Goal: Task Accomplishment & Management: Manage account settings

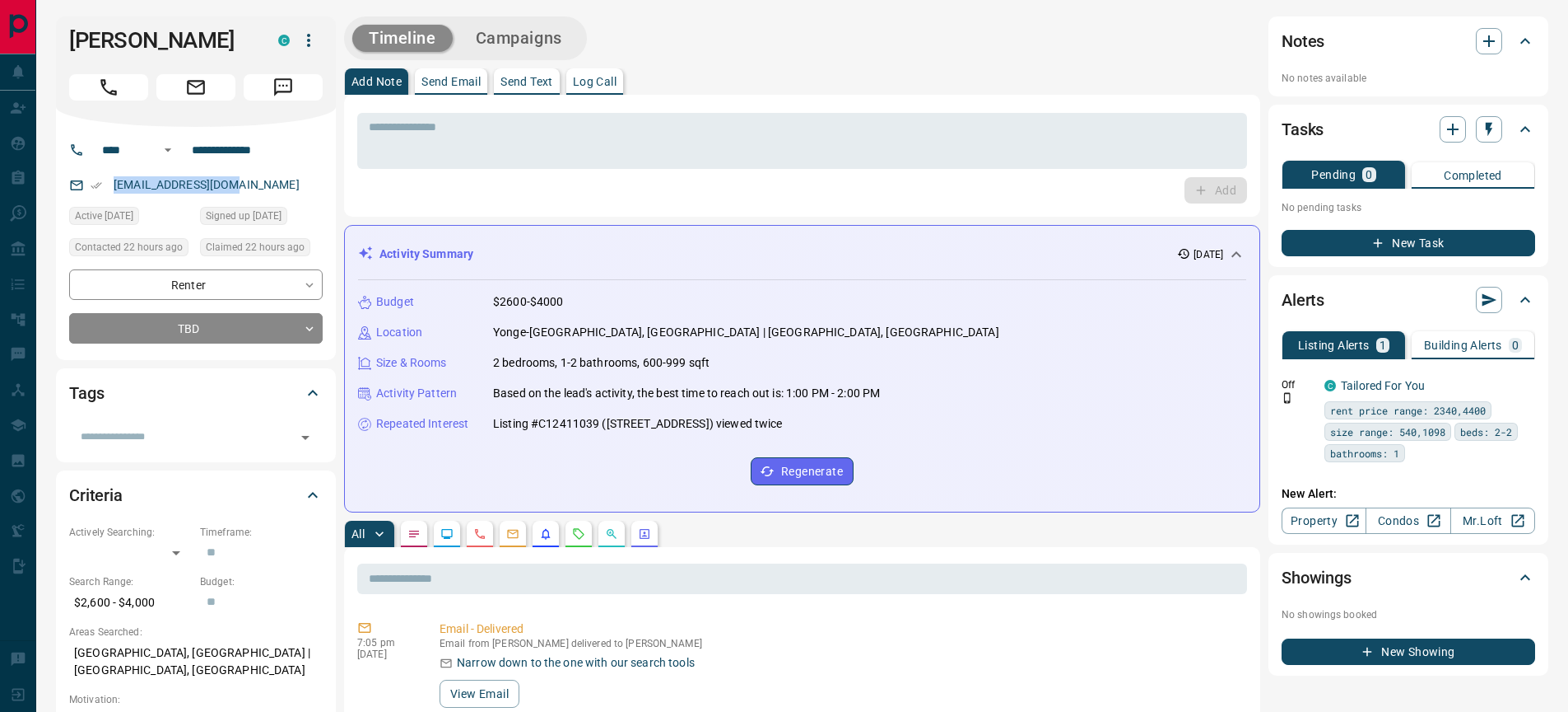
drag, startPoint x: 257, startPoint y: 185, endPoint x: 89, endPoint y: 187, distance: 168.0
click at [89, 187] on div "yteperman@gmail.com" at bounding box center [196, 184] width 253 height 27
copy link "yteperman@gmail.com"
click at [590, 82] on p "Log Call" at bounding box center [595, 81] width 44 height 11
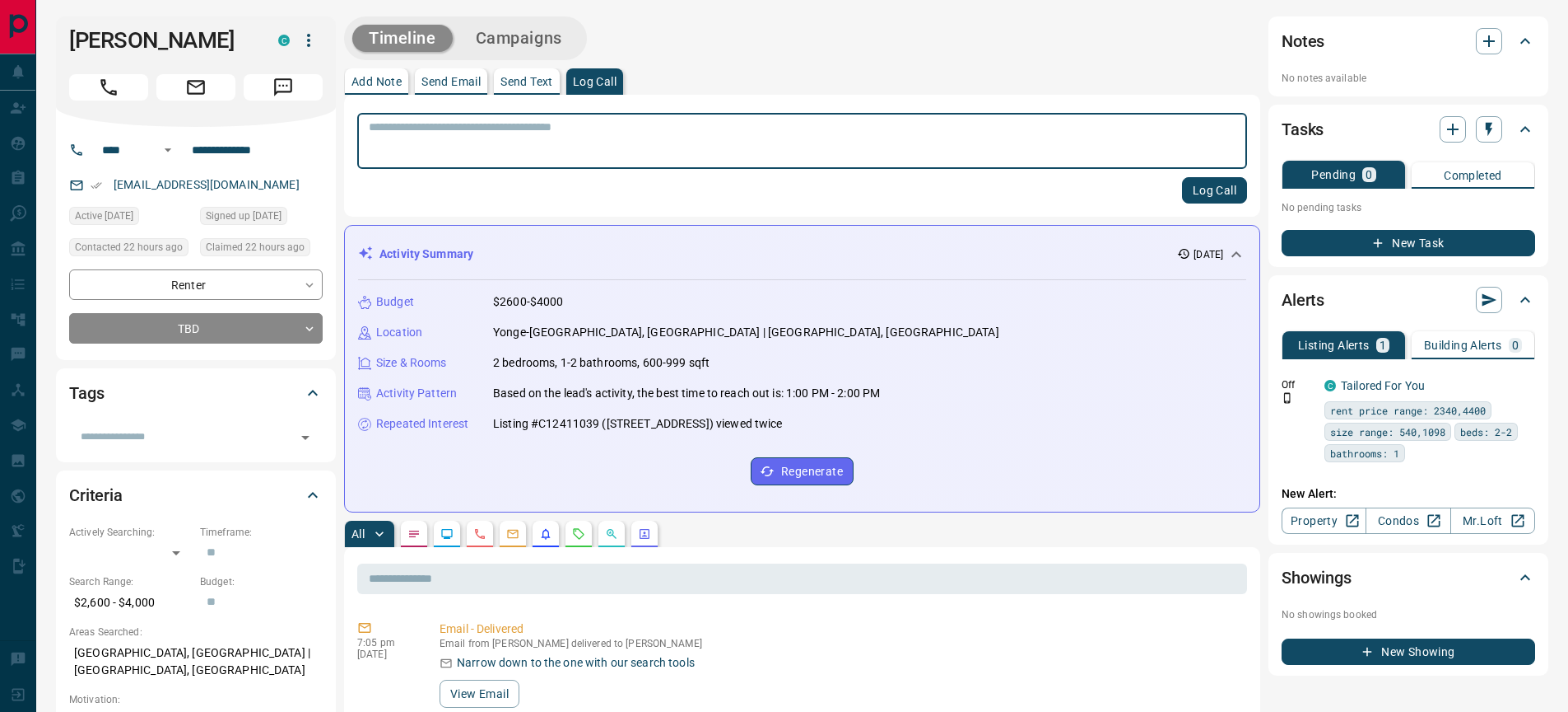
click at [409, 133] on textarea at bounding box center [801, 142] width 867 height 42
type textarea "**********"
click at [1186, 191] on button "Log Call" at bounding box center [1214, 190] width 65 height 26
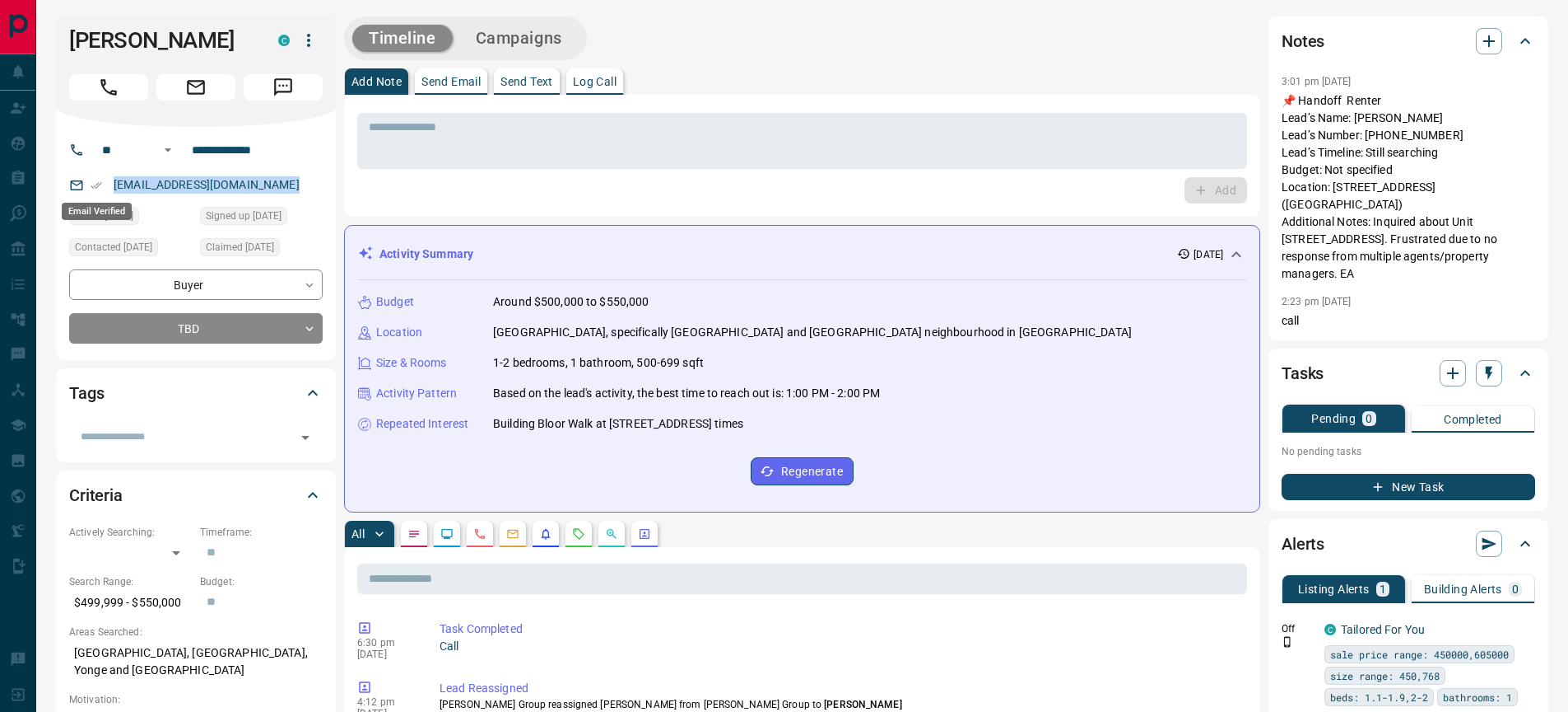
drag, startPoint x: 294, startPoint y: 184, endPoint x: 92, endPoint y: 189, distance: 202.1
click at [92, 189] on div "syedazahranaqvi999@gmail.com" at bounding box center [196, 184] width 253 height 27
click at [462, 186] on div "Add" at bounding box center [801, 190] width 890 height 26
click at [563, 135] on textarea at bounding box center [801, 142] width 867 height 42
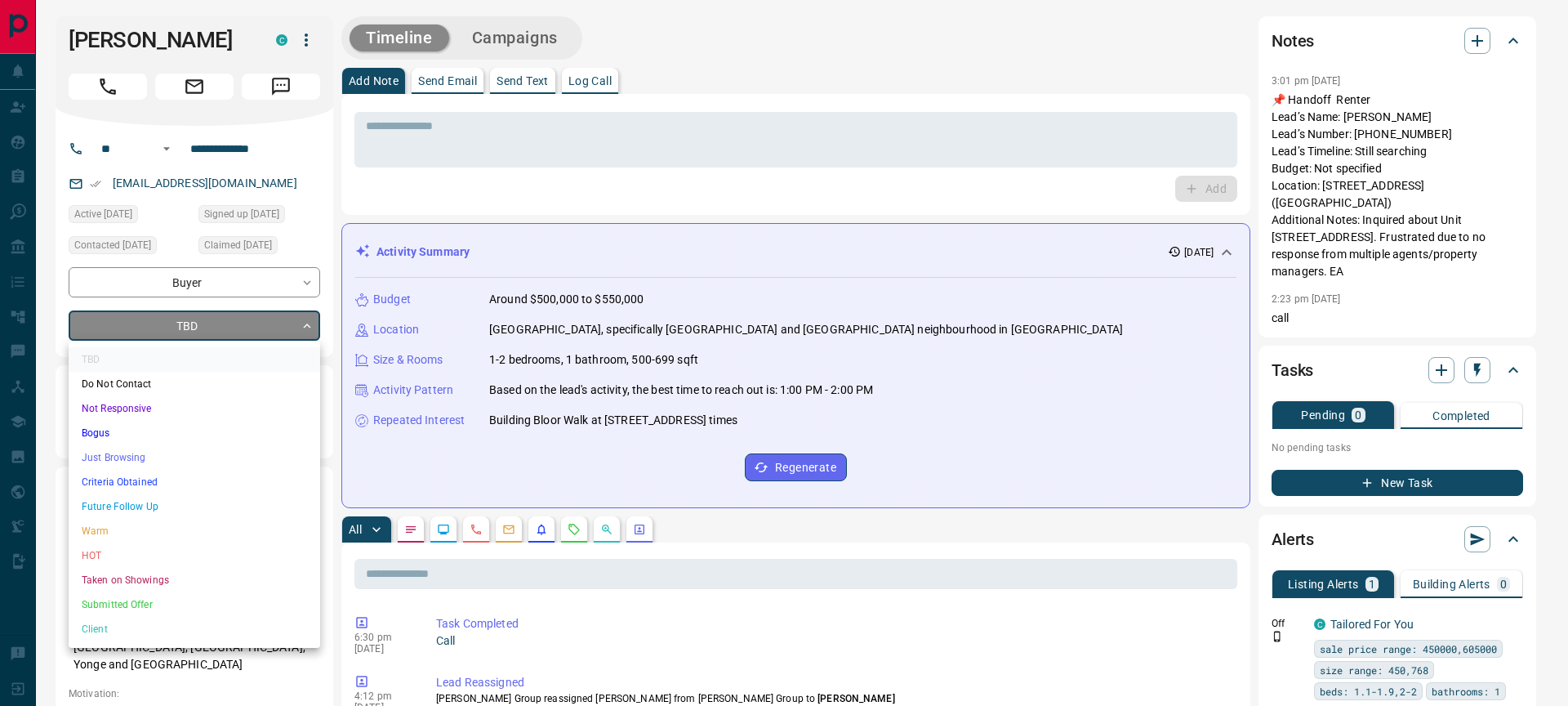
click at [118, 532] on li "Warm" at bounding box center [194, 531] width 251 height 24
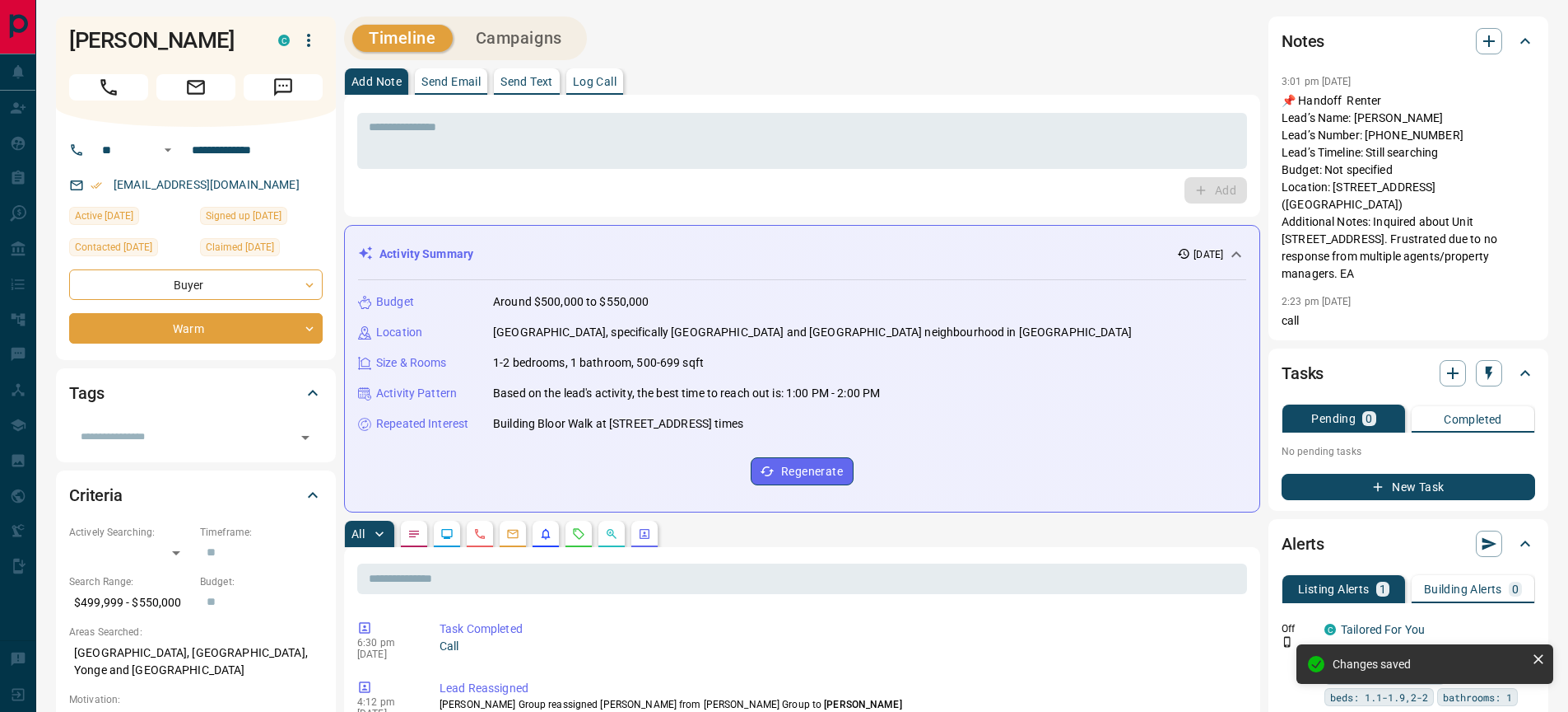
type input "*"
click at [437, 128] on textarea at bounding box center [801, 142] width 867 height 42
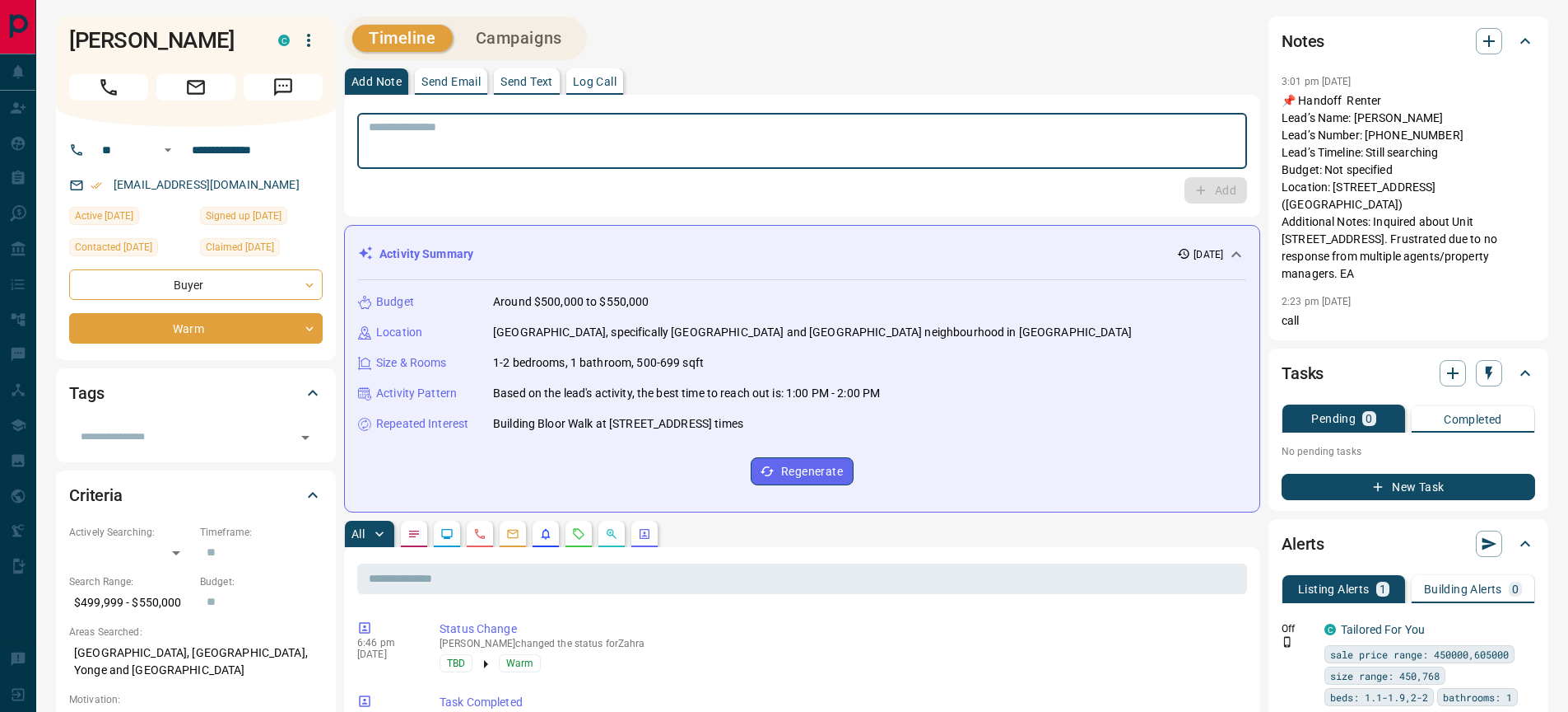
click at [432, 142] on textarea at bounding box center [801, 142] width 867 height 42
type textarea "**********"
drag, startPoint x: 629, startPoint y: 137, endPoint x: 204, endPoint y: 114, distance: 425.6
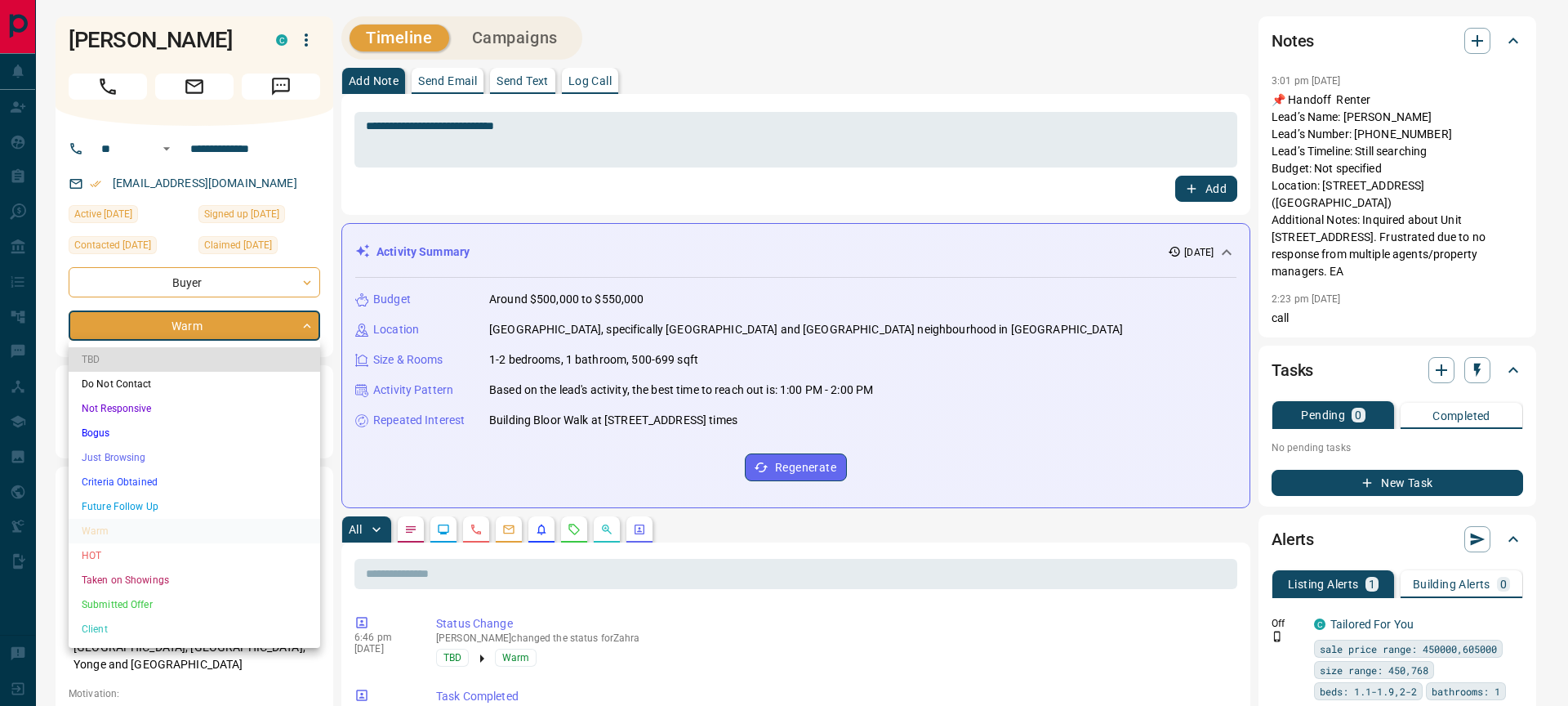
click at [177, 508] on li "Future Follow Up" at bounding box center [194, 506] width 251 height 24
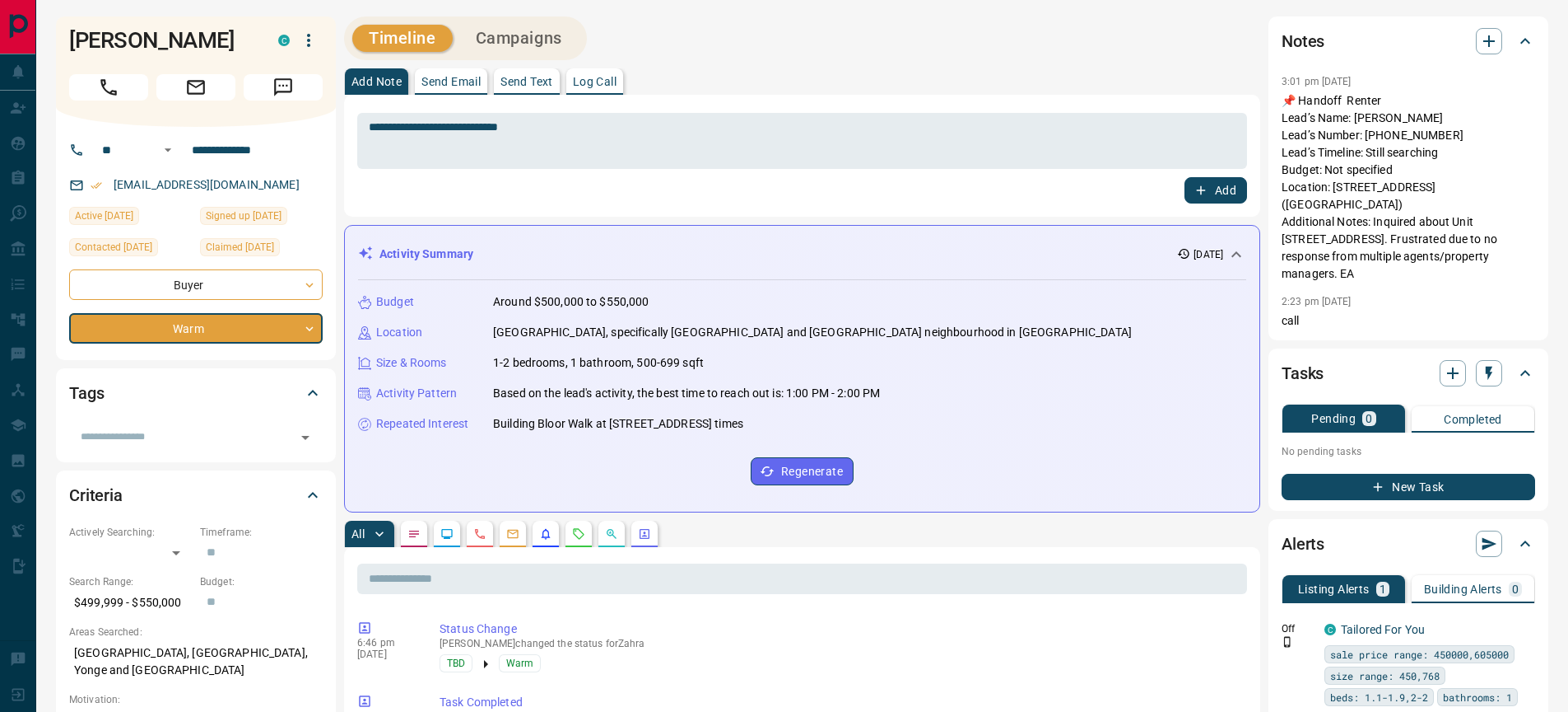
click at [540, 129] on div at bounding box center [784, 356] width 1568 height 712
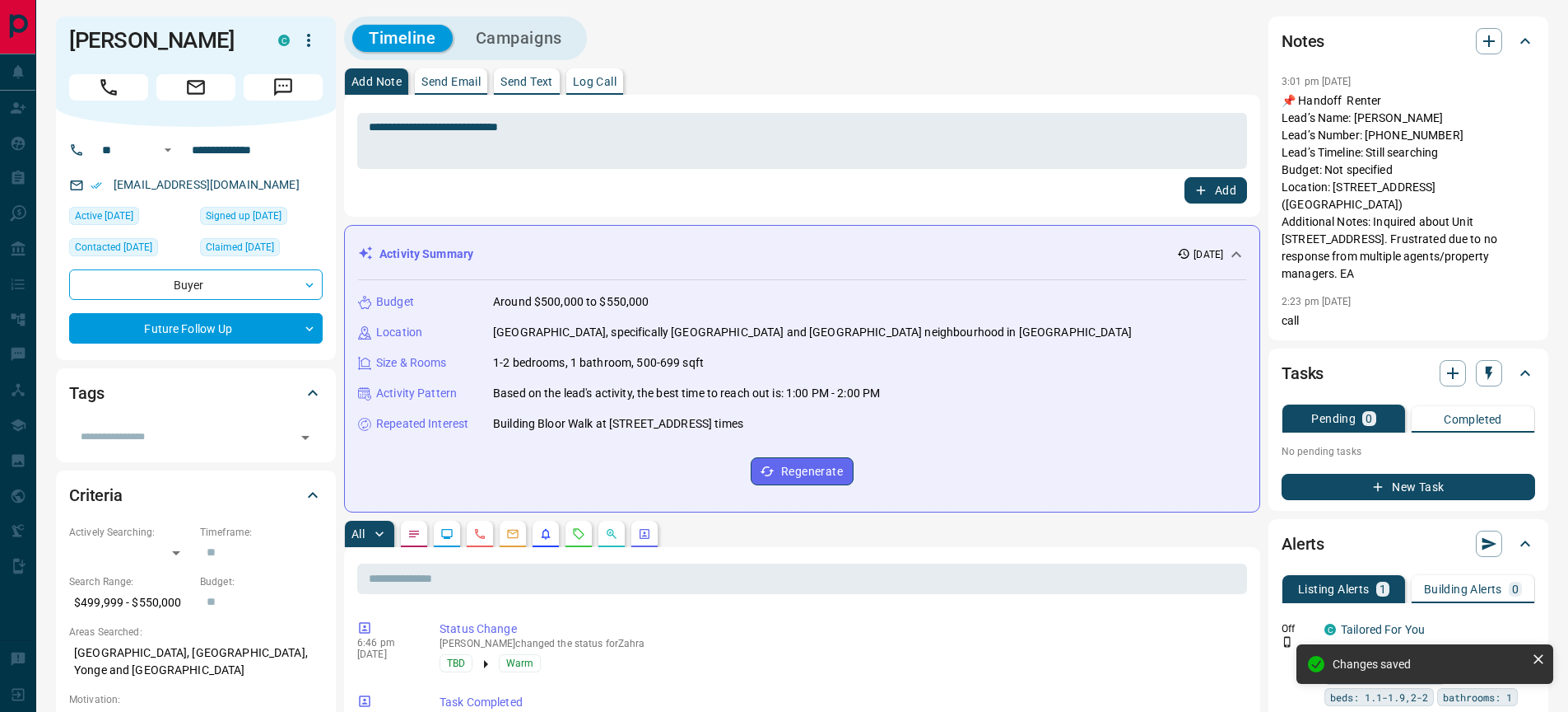
type input "*"
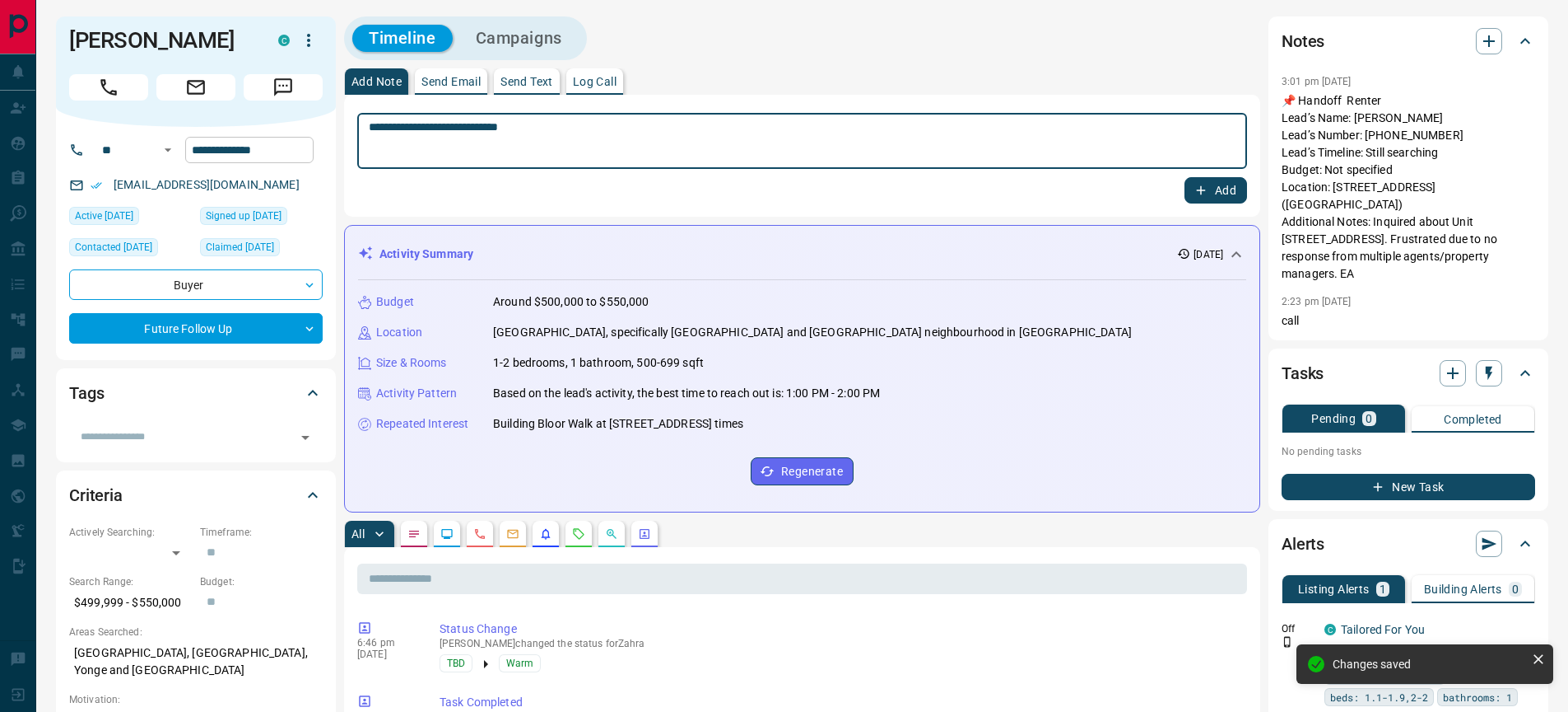
drag, startPoint x: 511, startPoint y: 134, endPoint x: 292, endPoint y: 145, distance: 219.3
drag, startPoint x: 588, startPoint y: 128, endPoint x: 360, endPoint y: 147, distance: 228.8
click at [360, 147] on div "**********" at bounding box center [801, 141] width 890 height 56
drag, startPoint x: 516, startPoint y: 126, endPoint x: 369, endPoint y: 127, distance: 147.0
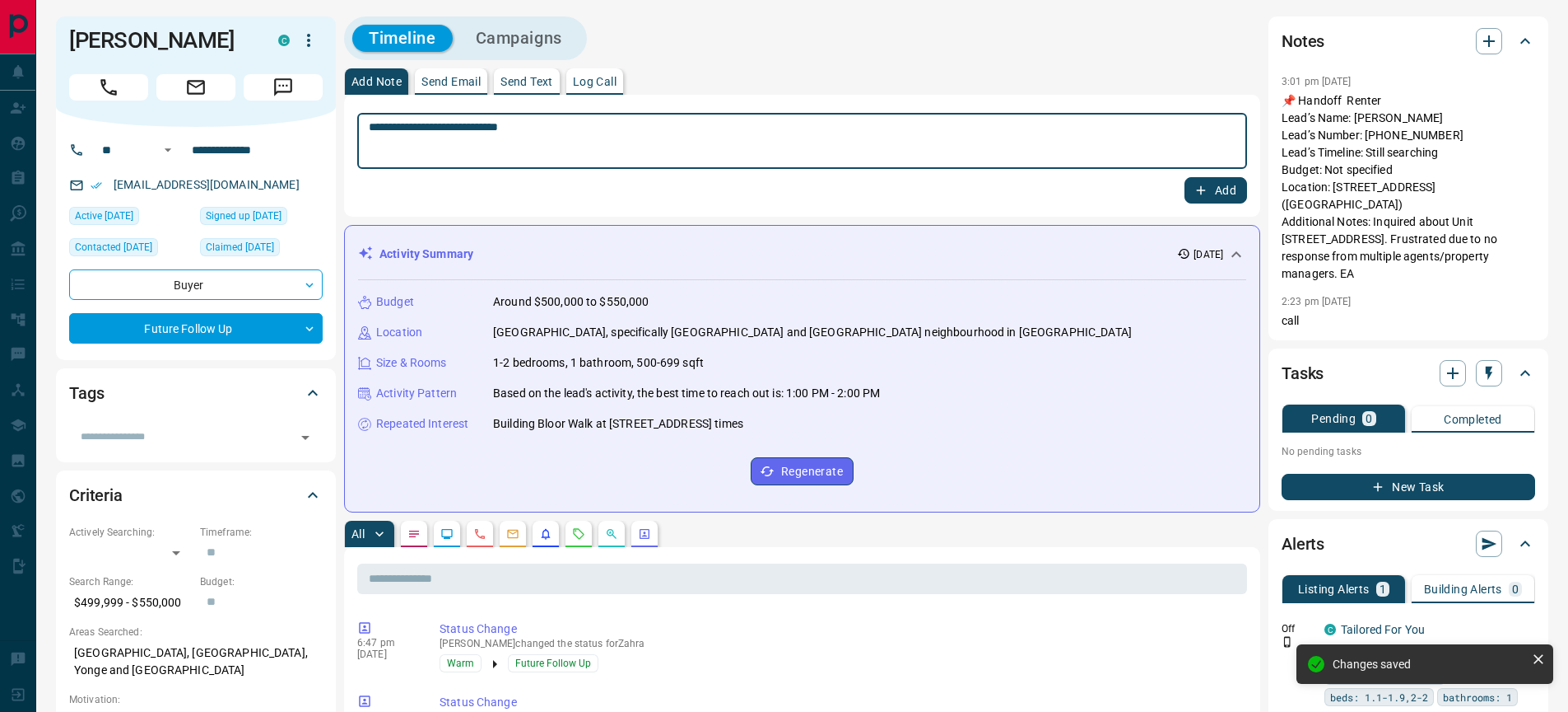
click at [369, 128] on textarea "**********" at bounding box center [801, 142] width 867 height 42
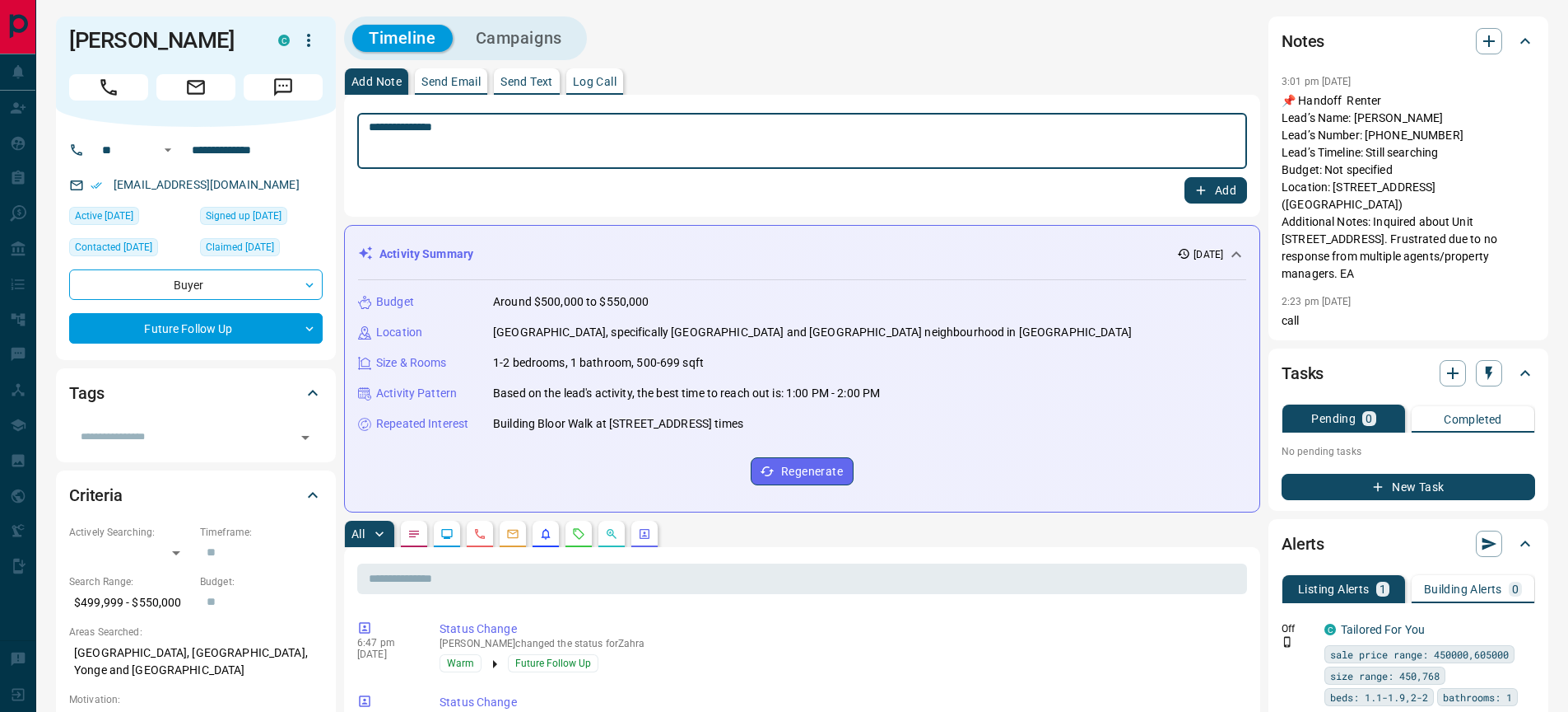
type textarea "**********"
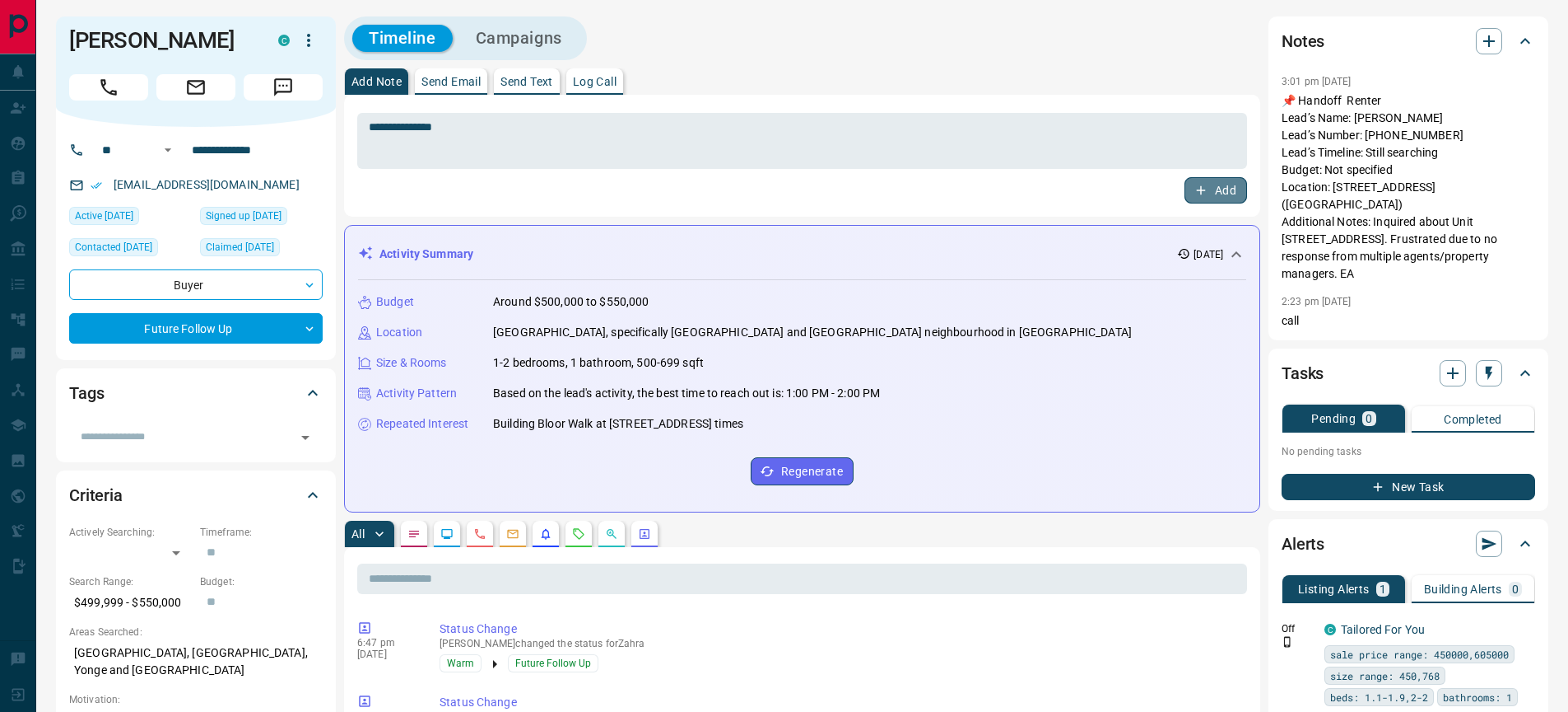
click at [1216, 190] on button "Add" at bounding box center [1216, 190] width 63 height 26
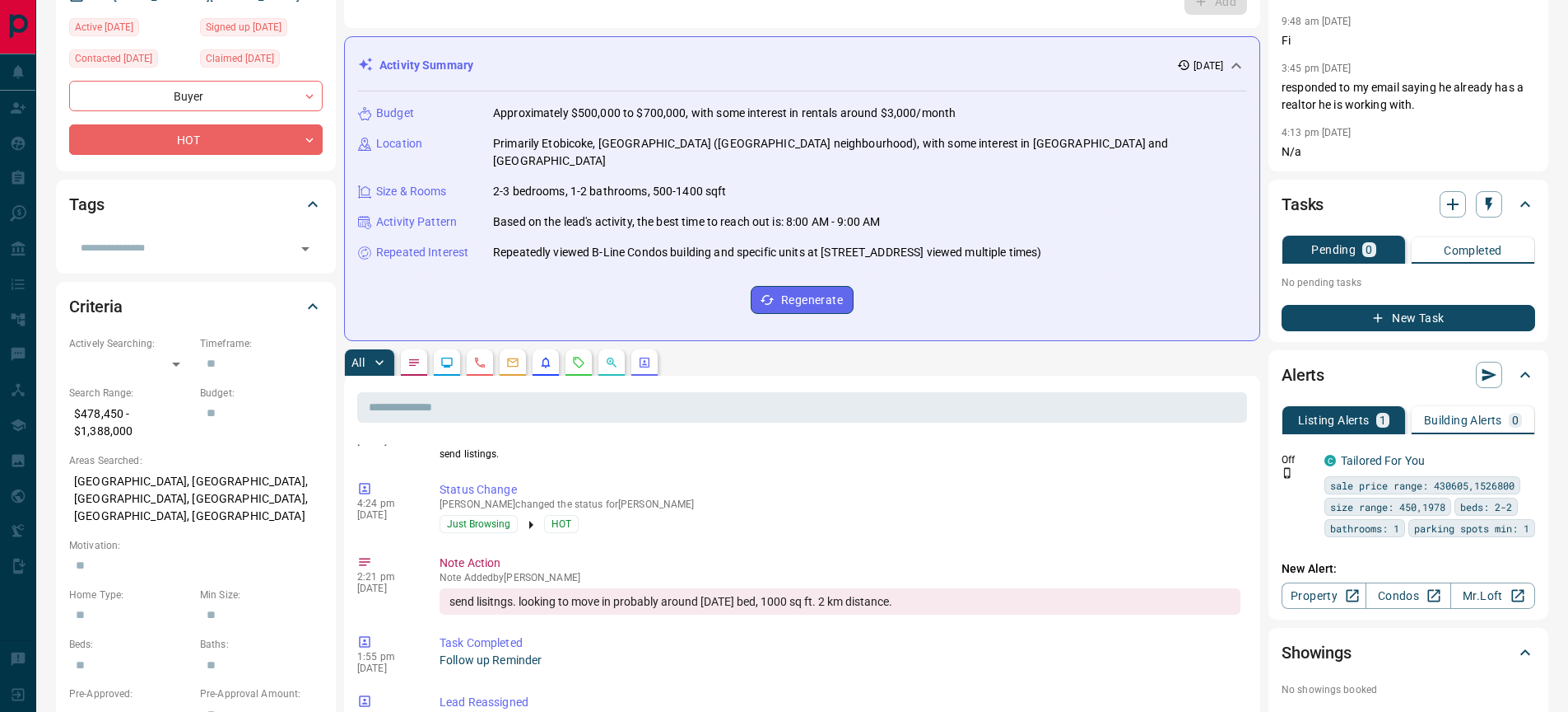
scroll to position [43, 0]
click at [1499, 409] on button "Building Alerts 0" at bounding box center [1473, 420] width 122 height 28
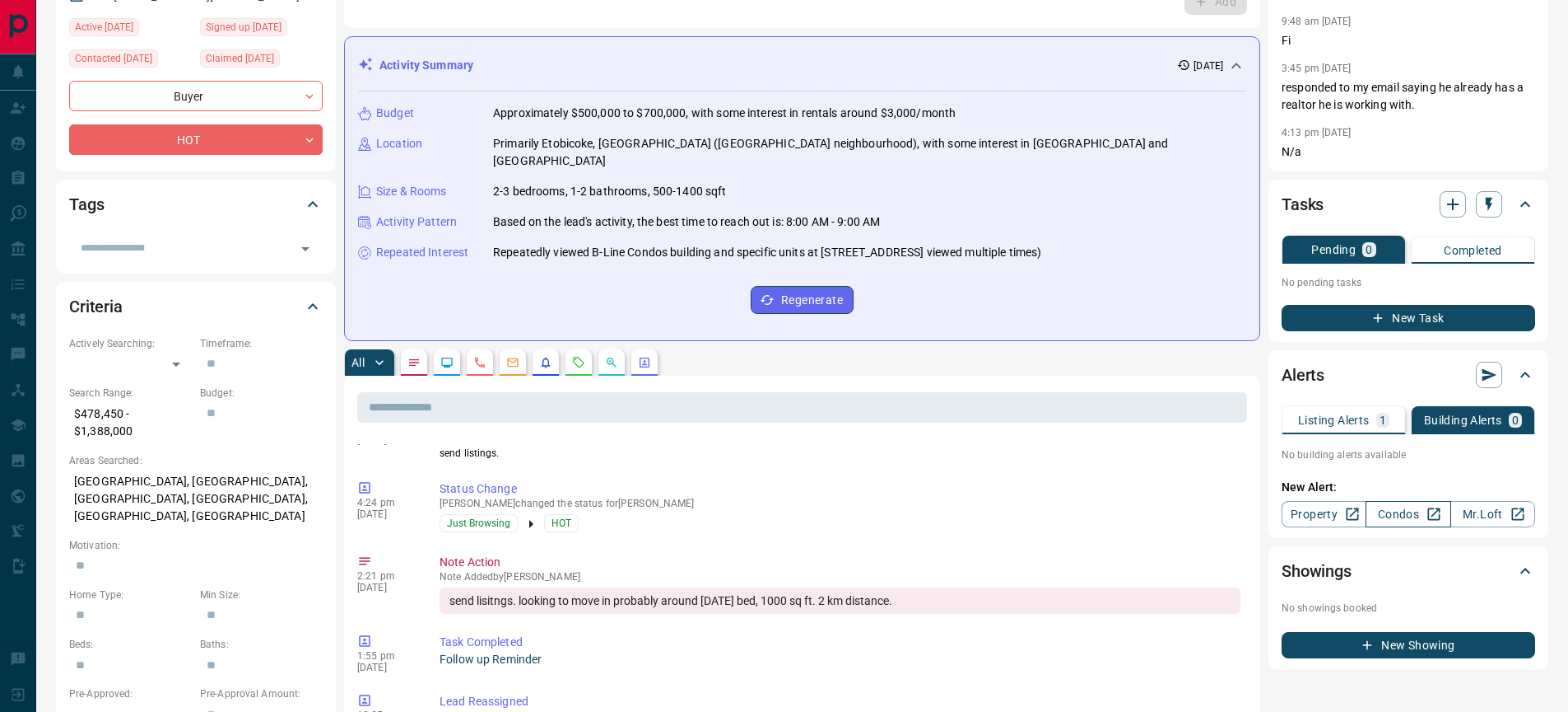
click at [1408, 518] on link "Condos" at bounding box center [1407, 514] width 85 height 26
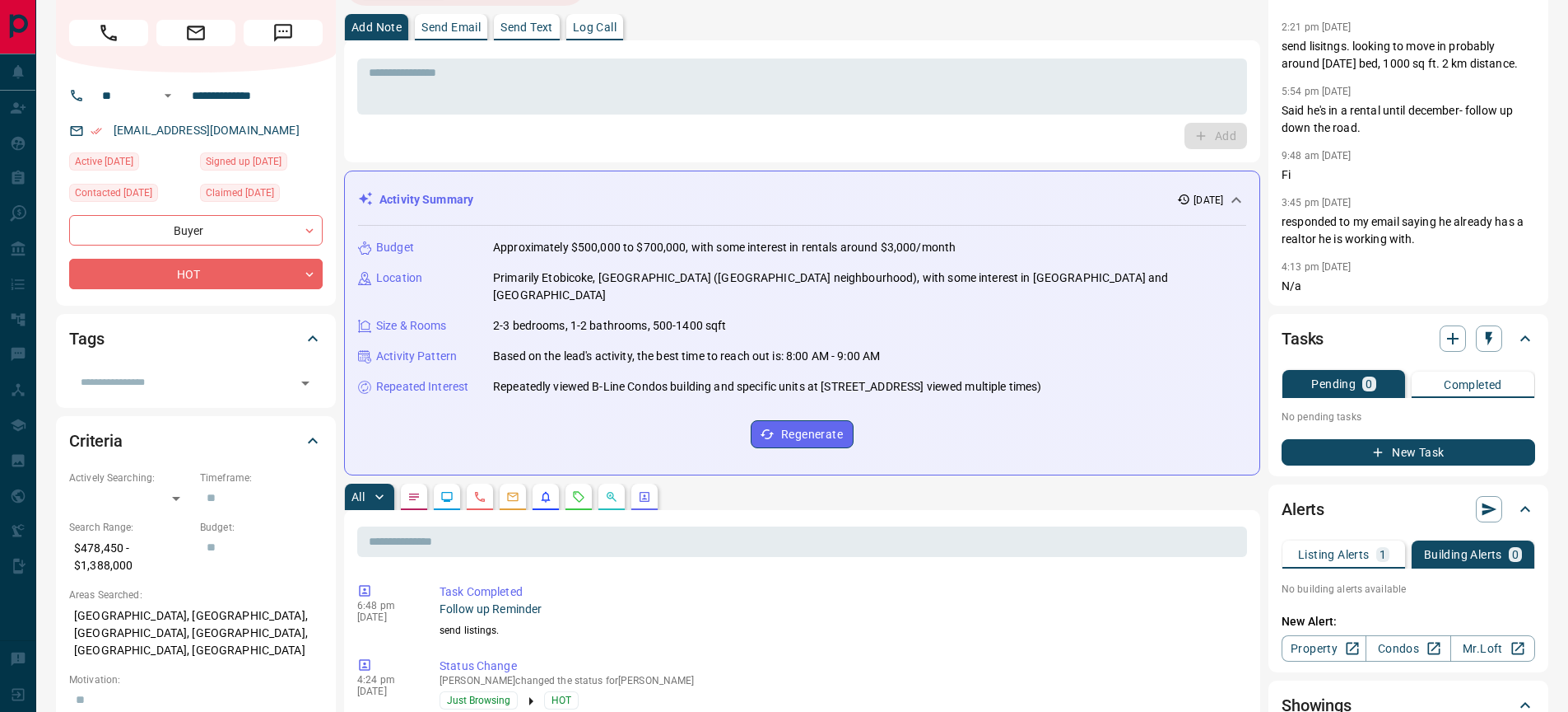
scroll to position [0, 0]
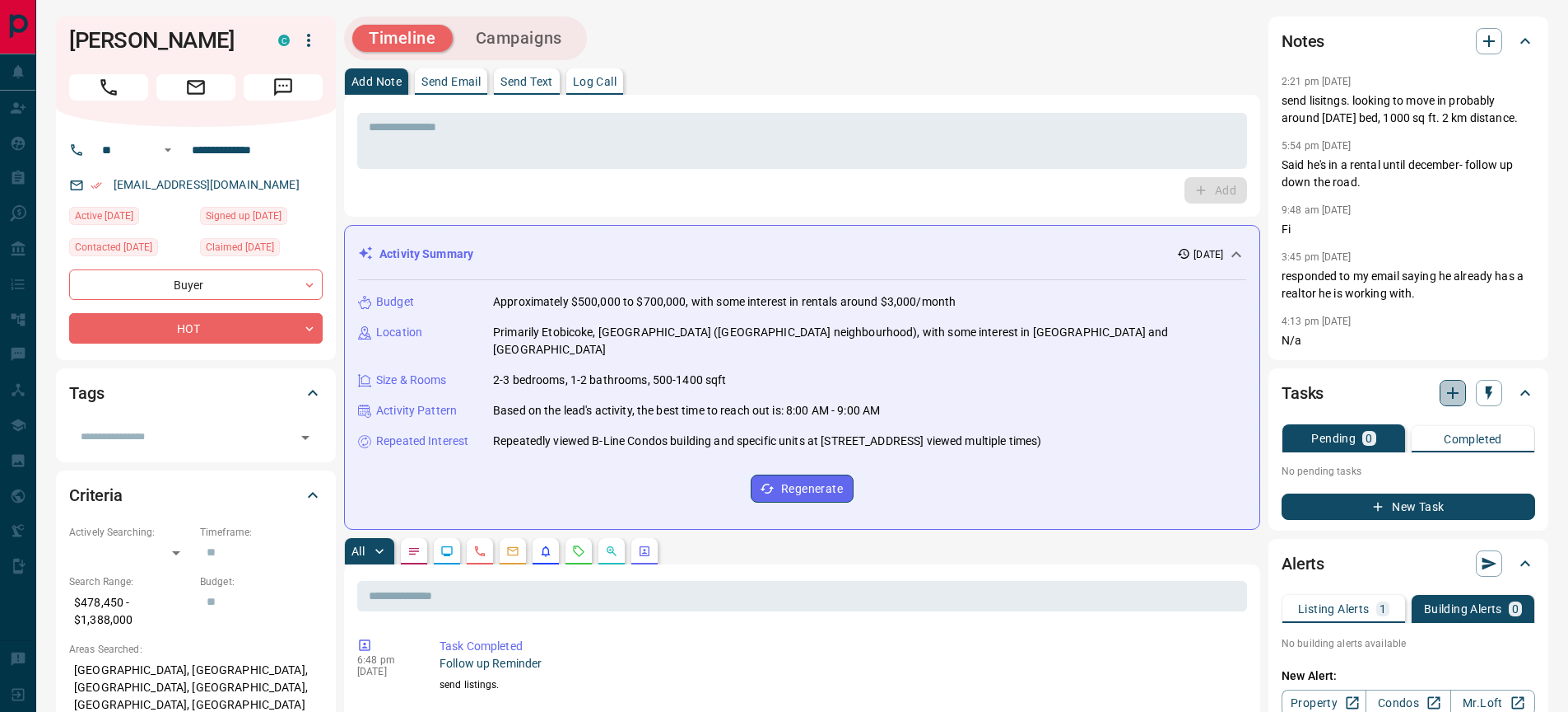
click at [1458, 382] on button "button" at bounding box center [1453, 393] width 26 height 26
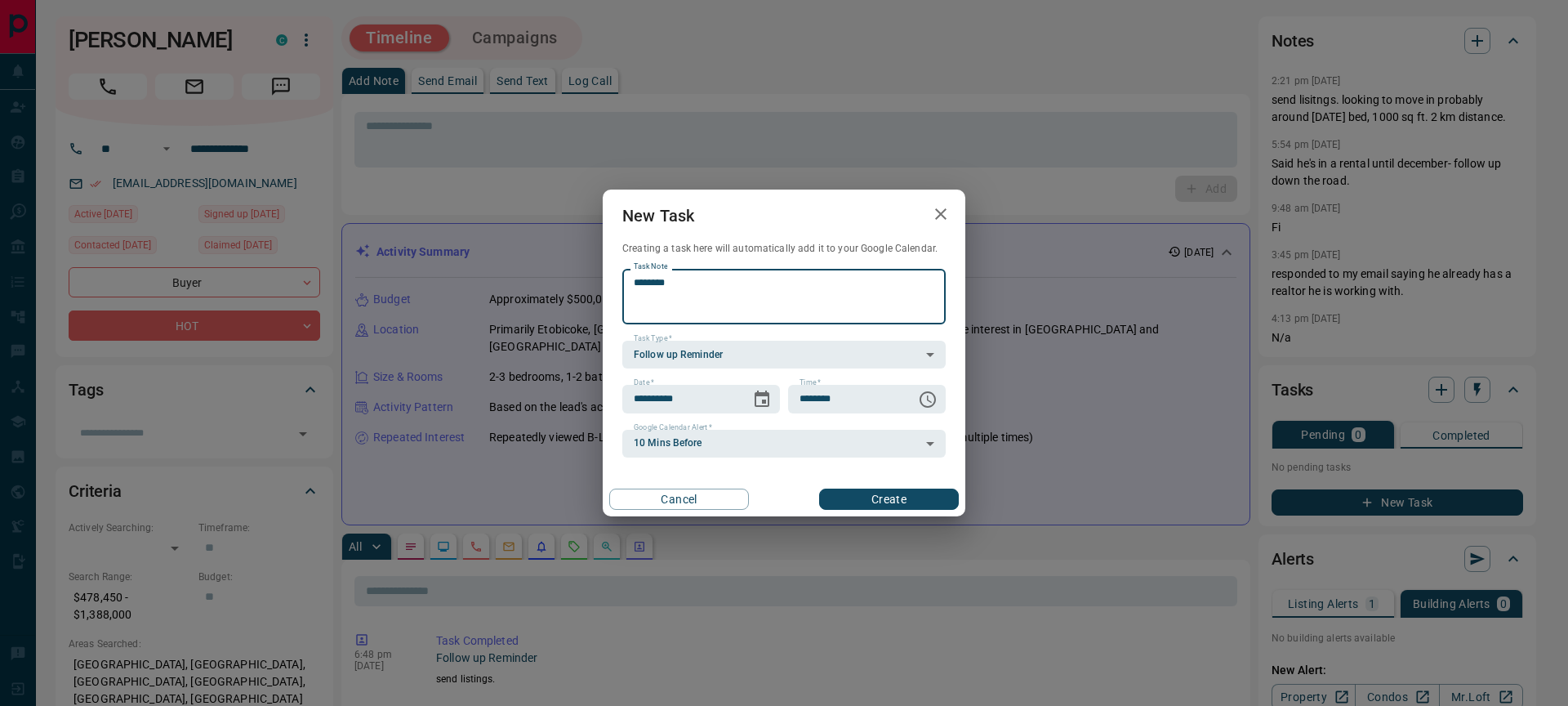
type textarea "********"
click at [918, 500] on button "Create" at bounding box center [889, 499] width 139 height 22
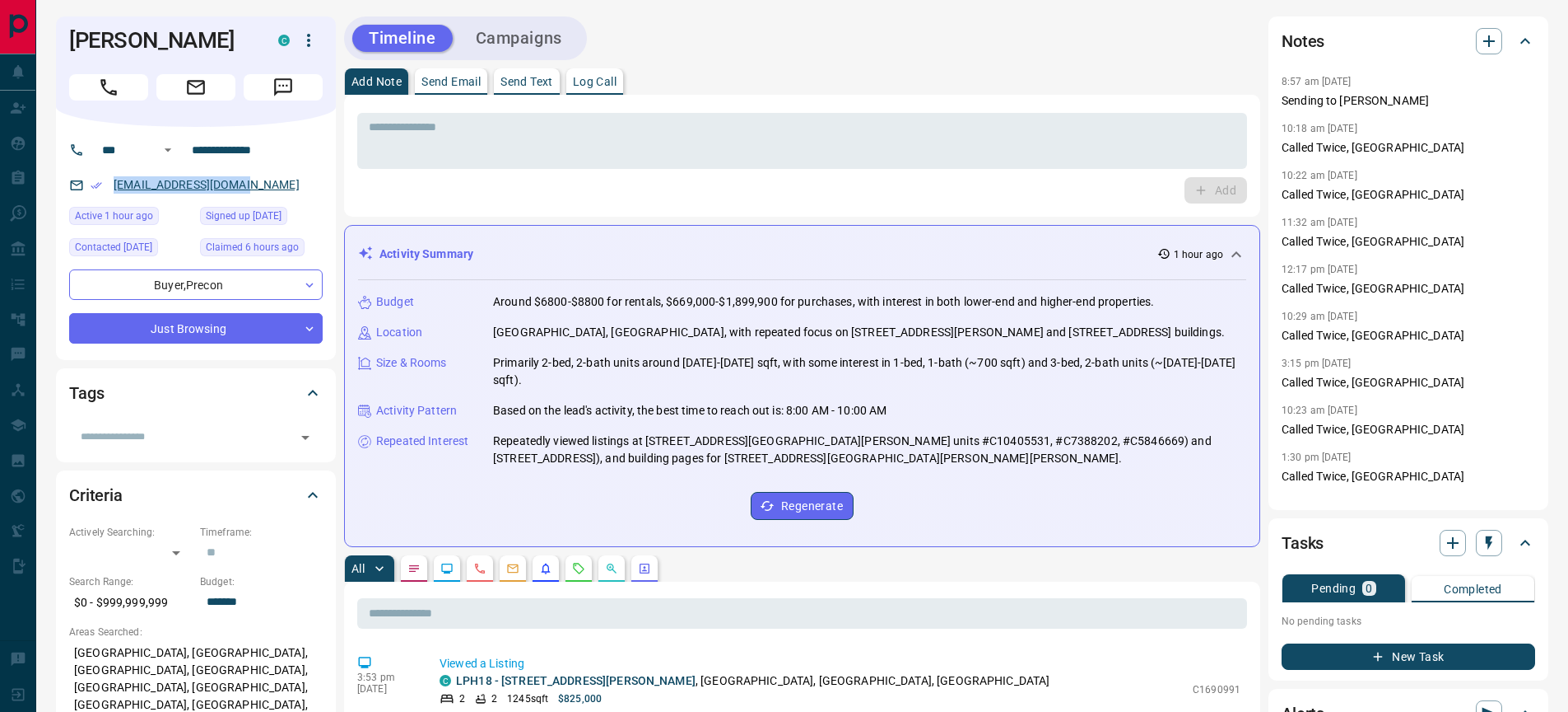
drag, startPoint x: 251, startPoint y: 185, endPoint x: 115, endPoint y: 186, distance: 136.0
click at [115, 186] on div "[EMAIL_ADDRESS][DOMAIN_NAME]" at bounding box center [196, 184] width 253 height 27
copy link "[EMAIL_ADDRESS][DOMAIN_NAME]"
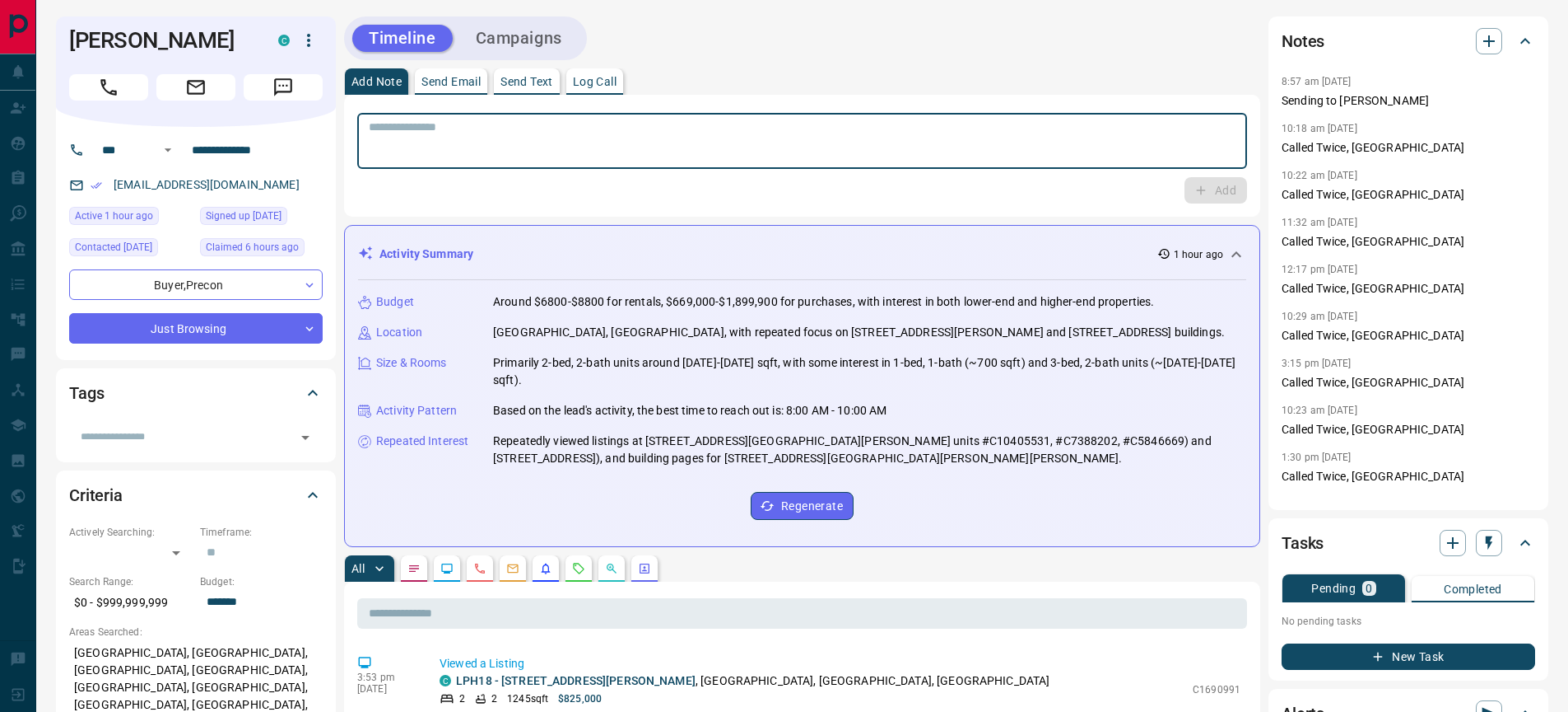
click at [512, 129] on textarea at bounding box center [801, 142] width 867 height 42
type textarea "**********"
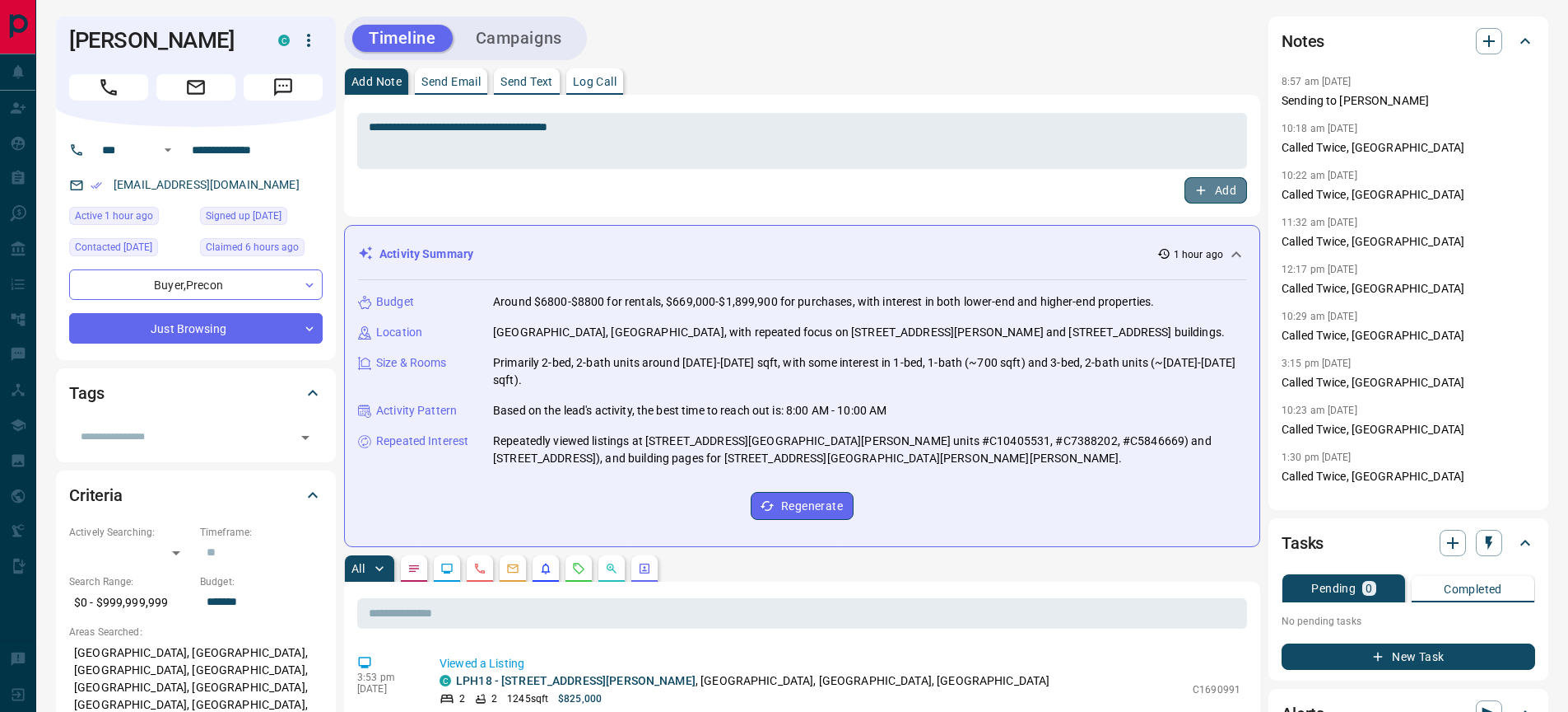
click at [1200, 190] on icon "button" at bounding box center [1200, 190] width 15 height 15
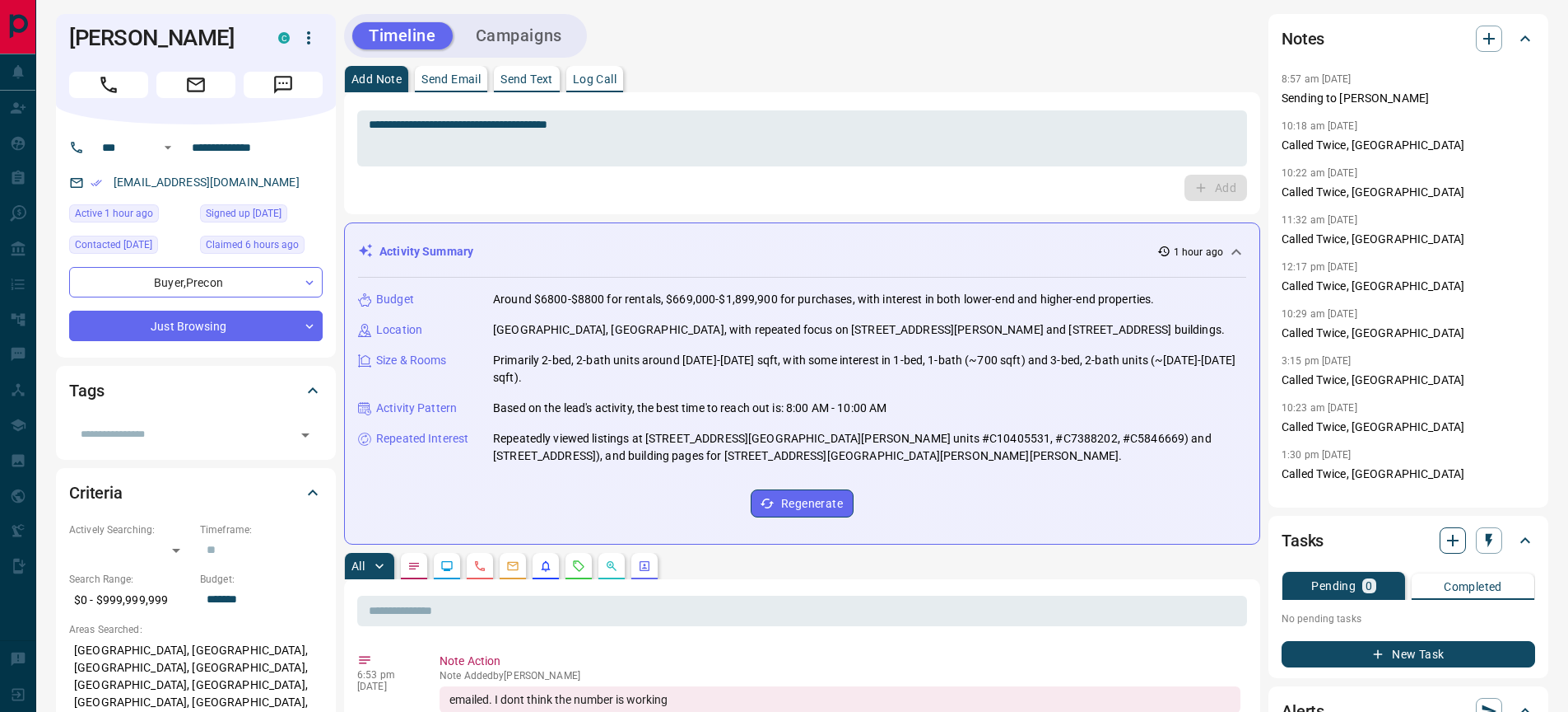
scroll to position [3, 0]
click at [1446, 532] on icon "button" at bounding box center [1453, 539] width 20 height 20
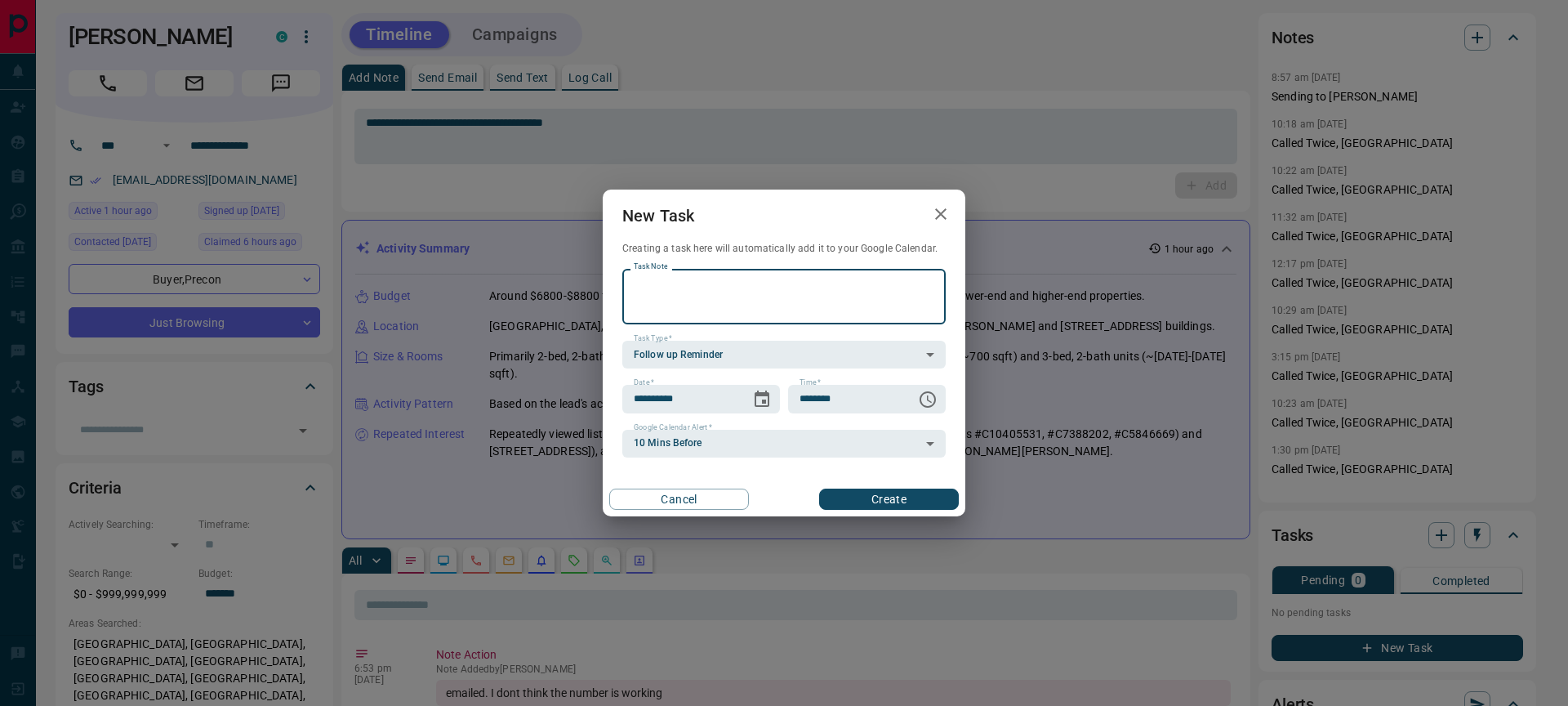
click at [840, 497] on button "Create" at bounding box center [889, 499] width 139 height 22
